Goal: Transaction & Acquisition: Download file/media

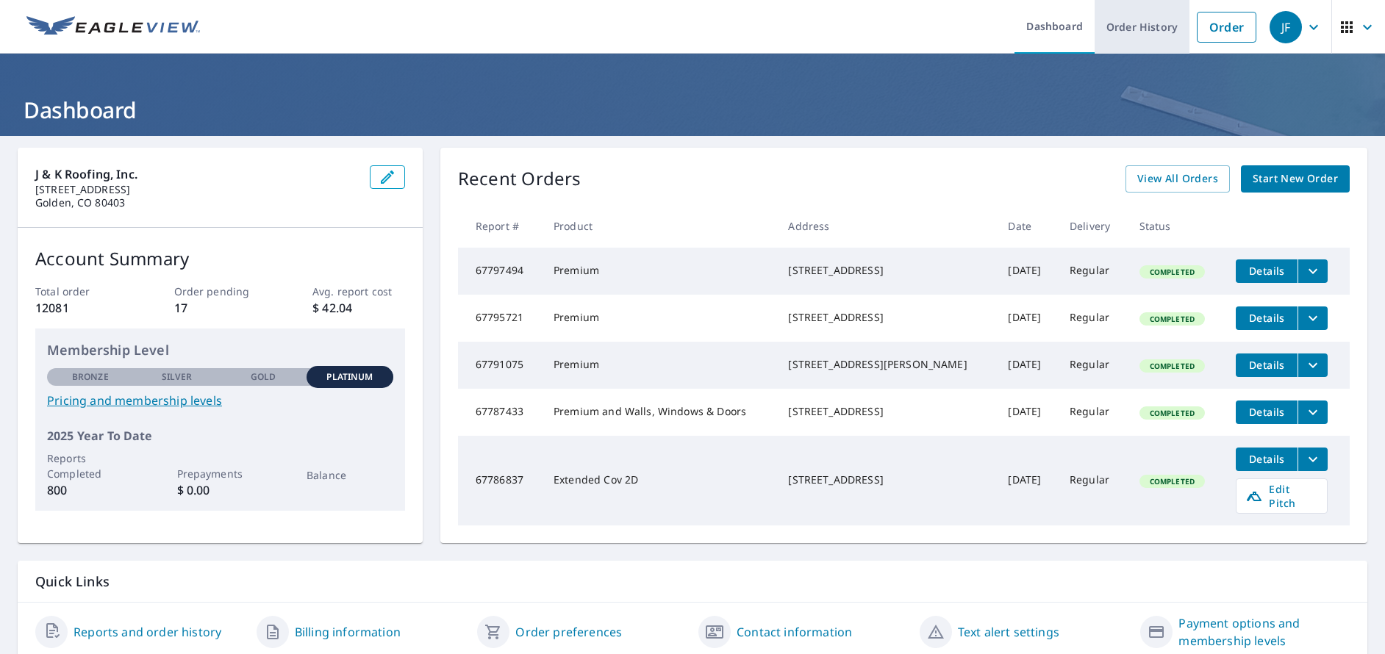
drag, startPoint x: 1139, startPoint y: 33, endPoint x: 1140, endPoint y: 6, distance: 27.2
click at [1139, 32] on link "Order History" at bounding box center [1142, 27] width 95 height 54
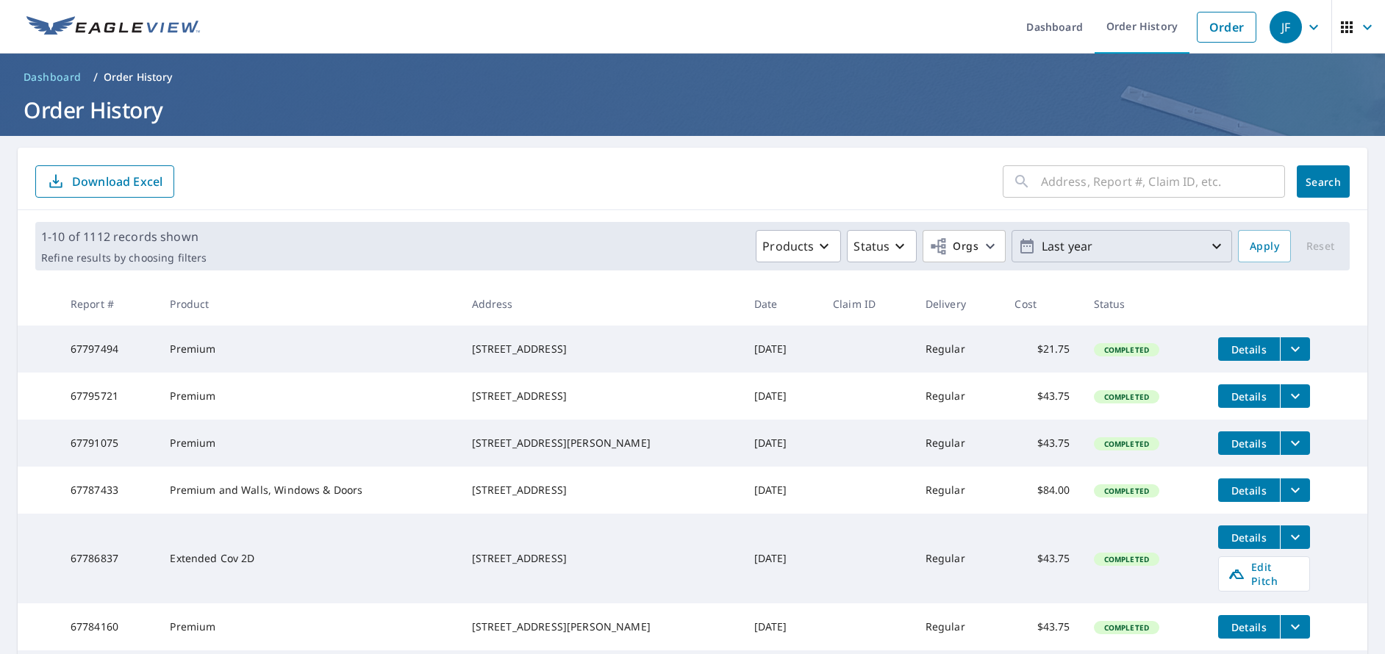
click at [1120, 253] on p "Last year" at bounding box center [1122, 247] width 172 height 26
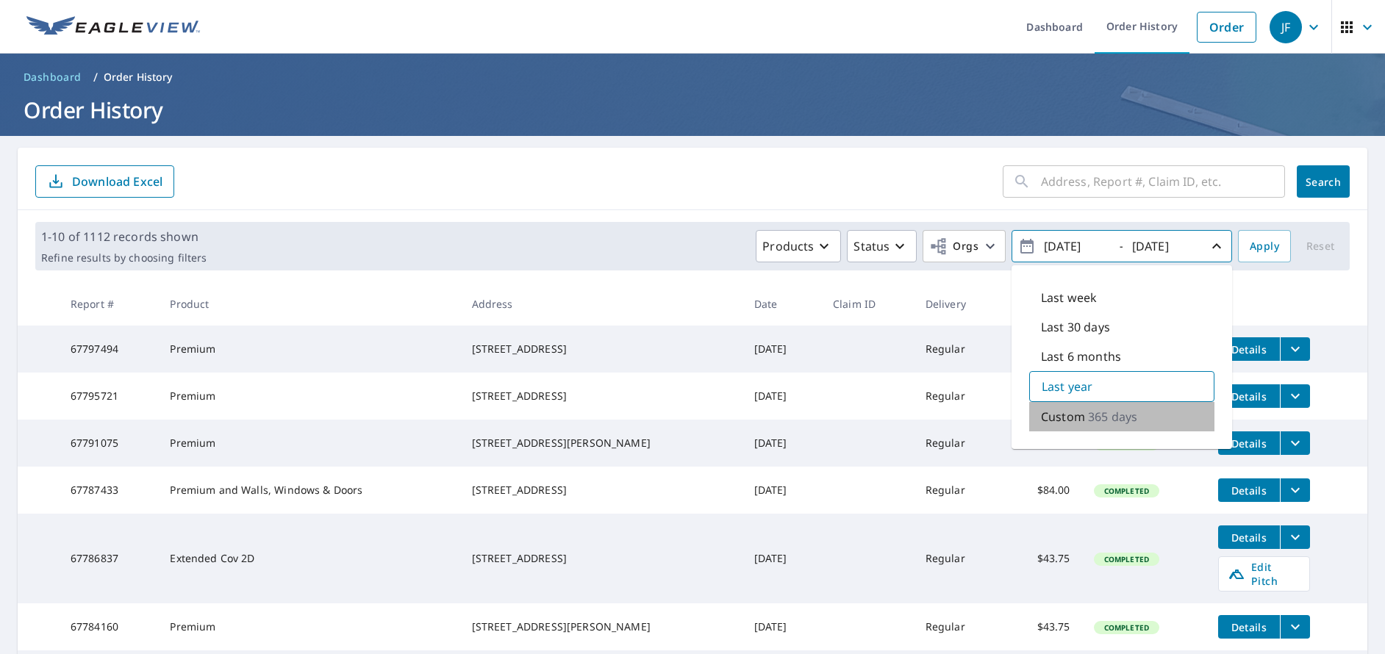
click at [1054, 417] on p "Custom" at bounding box center [1063, 417] width 44 height 18
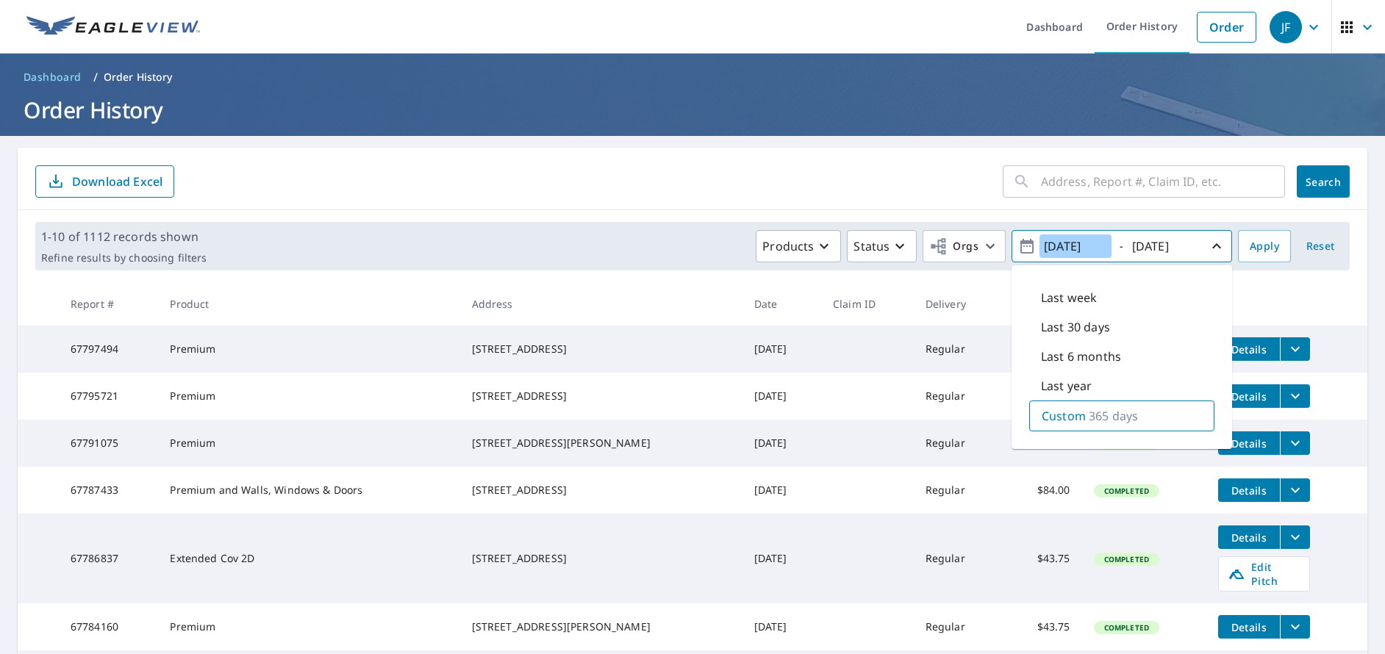
click at [1053, 246] on input "[DATE]" at bounding box center [1076, 247] width 72 height 24
click at [1073, 243] on input "[DATE]" at bounding box center [1076, 247] width 72 height 24
drag, startPoint x: 1078, startPoint y: 243, endPoint x: 1067, endPoint y: 244, distance: 11.1
click at [1067, 244] on input "[DATE]" at bounding box center [1076, 247] width 72 height 24
drag, startPoint x: 1077, startPoint y: 244, endPoint x: 1065, endPoint y: 248, distance: 13.0
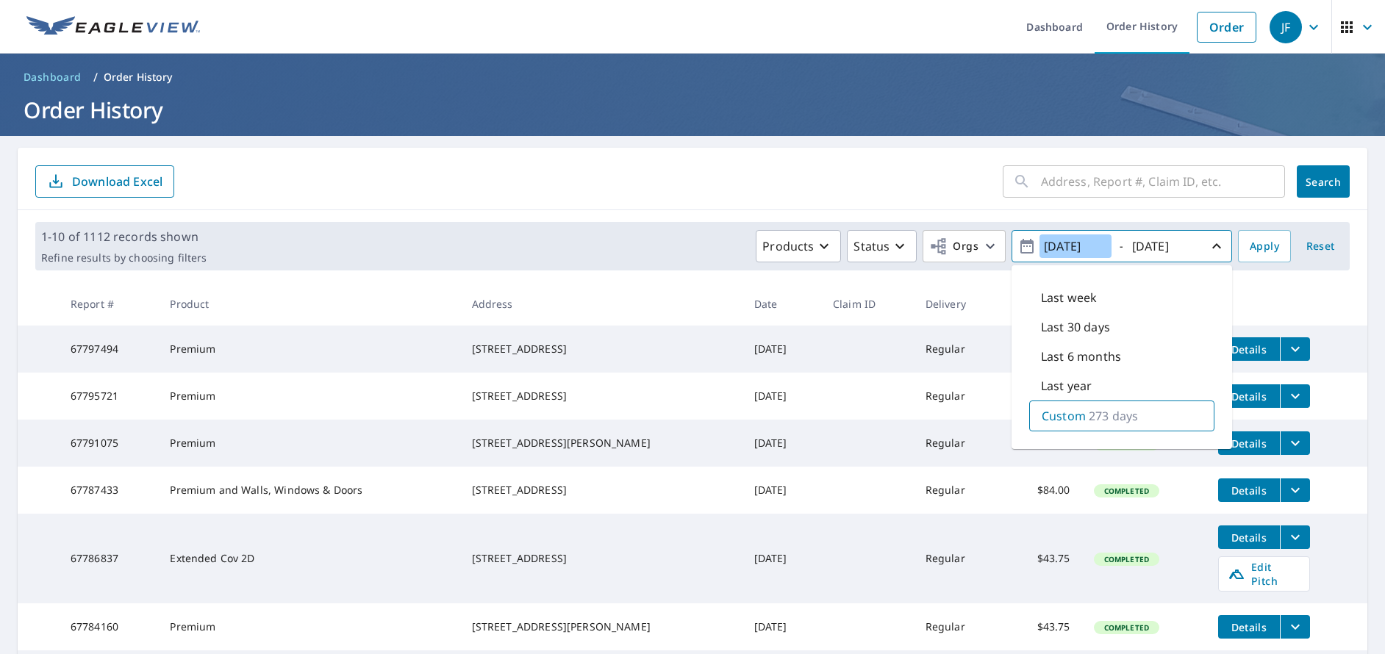
click at [1065, 248] on input "[DATE]" at bounding box center [1076, 247] width 72 height 24
click at [1082, 246] on input "[DATE]" at bounding box center [1076, 247] width 72 height 24
type input "[DATE]"
drag, startPoint x: 1165, startPoint y: 246, endPoint x: 1154, endPoint y: 245, distance: 11.1
click at [1154, 245] on input "[DATE]" at bounding box center [1164, 247] width 72 height 24
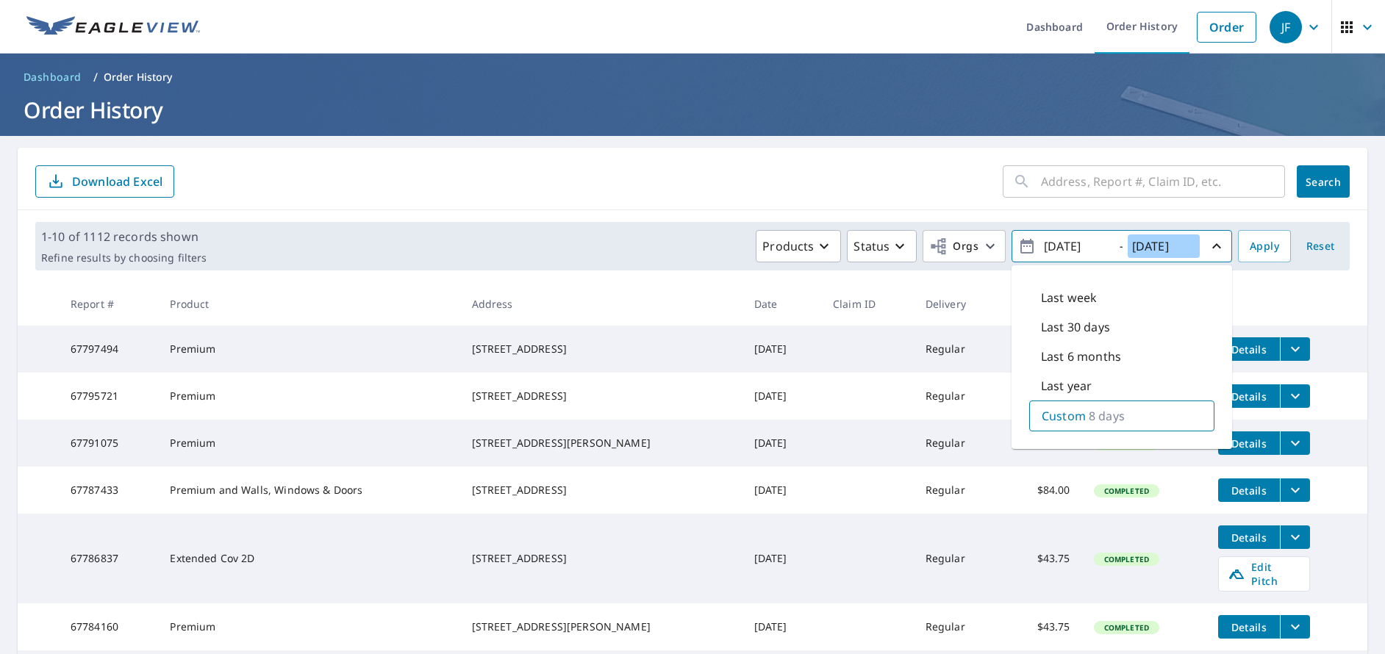
drag, startPoint x: 1183, startPoint y: 247, endPoint x: 1171, endPoint y: 247, distance: 12.5
click at [1171, 247] on input "[DATE]" at bounding box center [1164, 247] width 72 height 24
type input "[DATE]"
click at [1263, 249] on span "Apply" at bounding box center [1264, 247] width 29 height 18
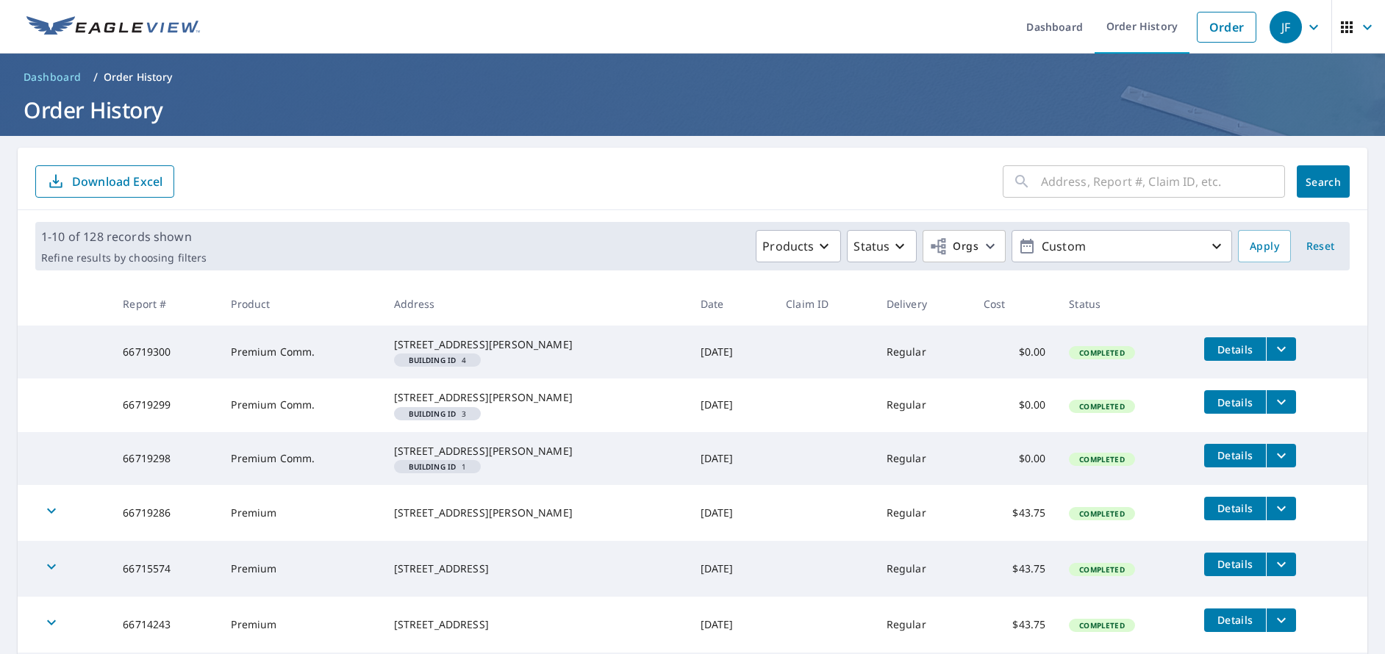
click at [78, 182] on p "Download Excel" at bounding box center [117, 182] width 90 height 16
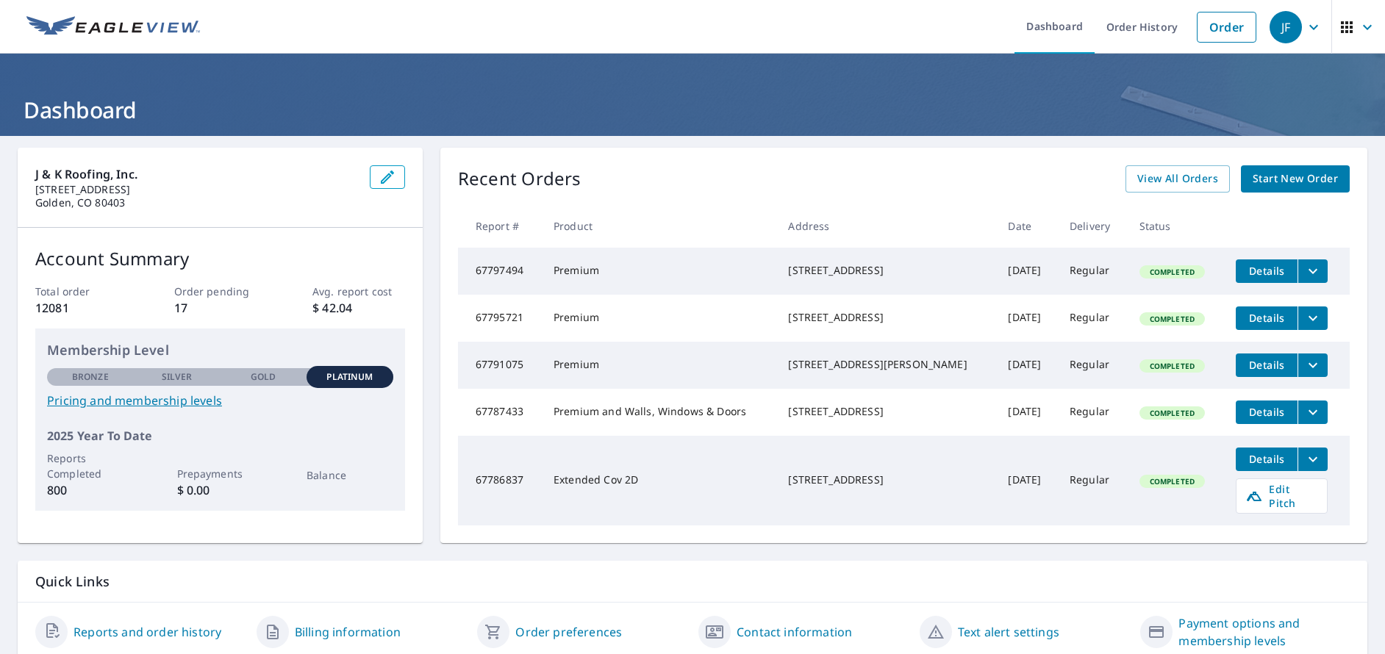
click at [1307, 26] on icon "button" at bounding box center [1314, 27] width 18 height 18
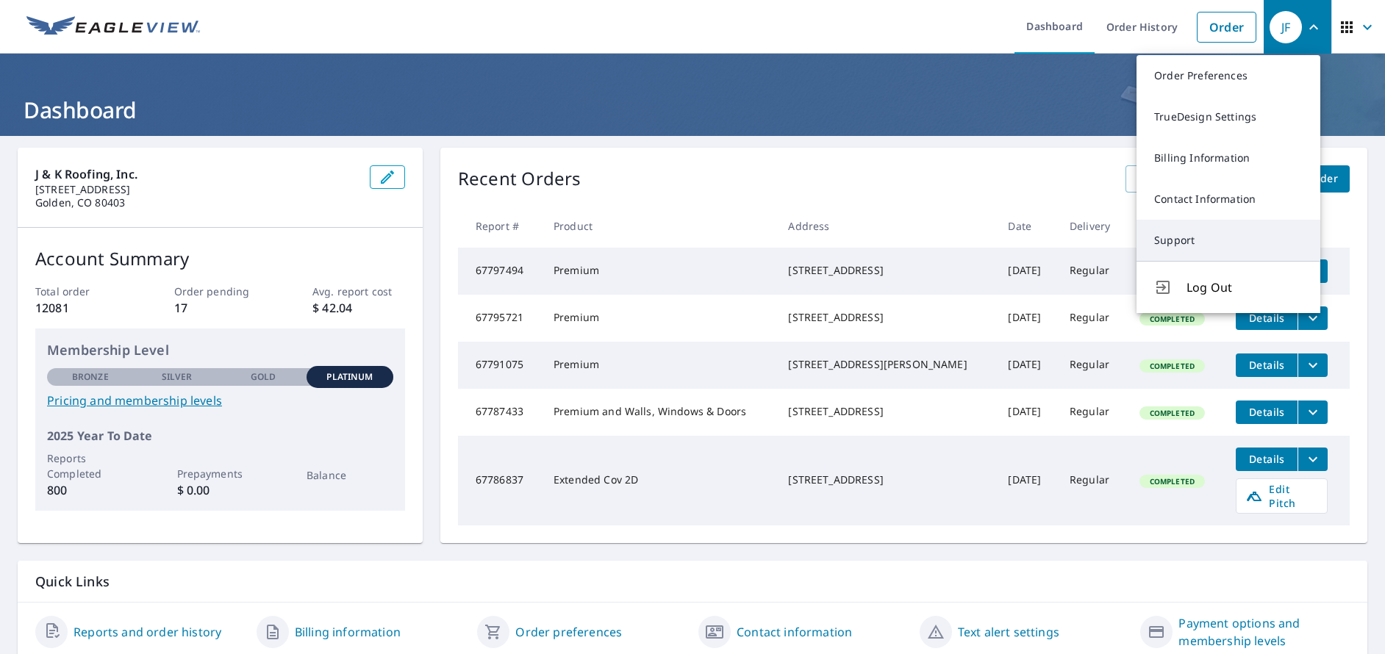
click at [1210, 239] on link "Support" at bounding box center [1229, 240] width 184 height 41
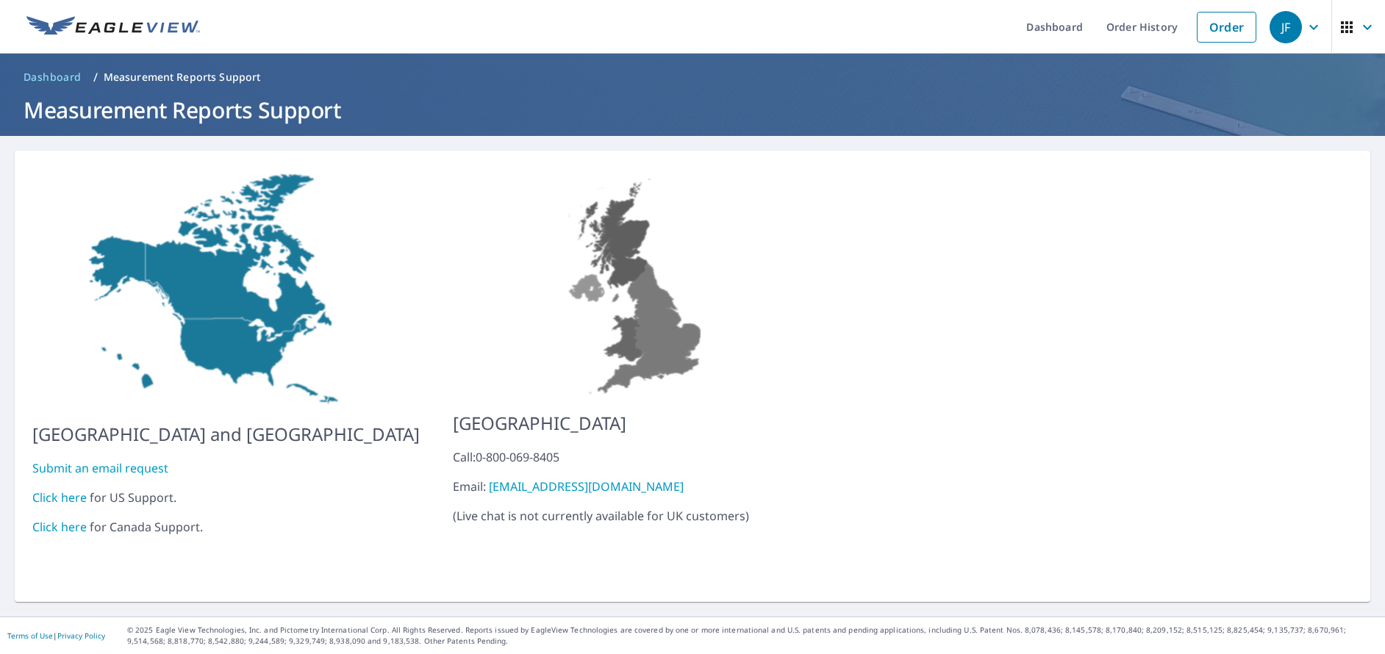
click at [60, 491] on link "Click here" at bounding box center [59, 498] width 54 height 16
